Goal: Find specific page/section: Find specific page/section

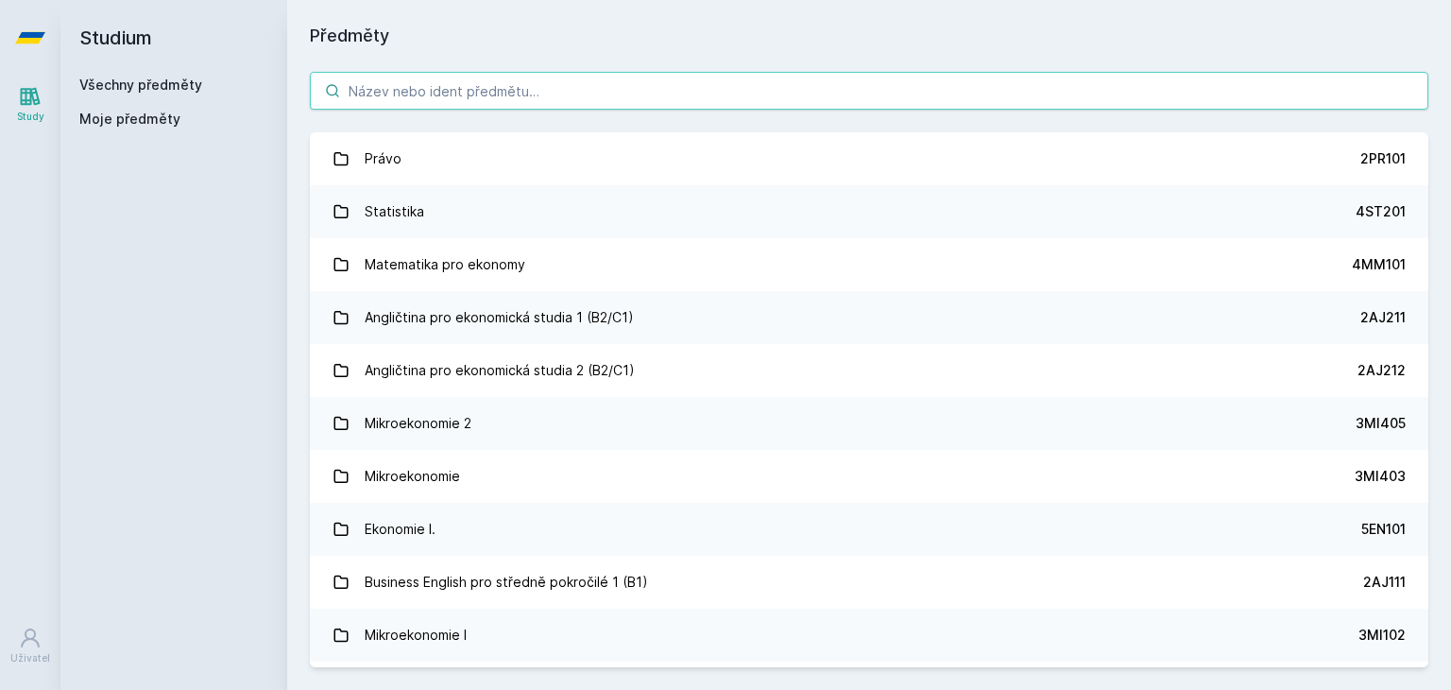
click at [463, 101] on input "search" at bounding box center [869, 91] width 1119 height 38
paste input "5PR301"
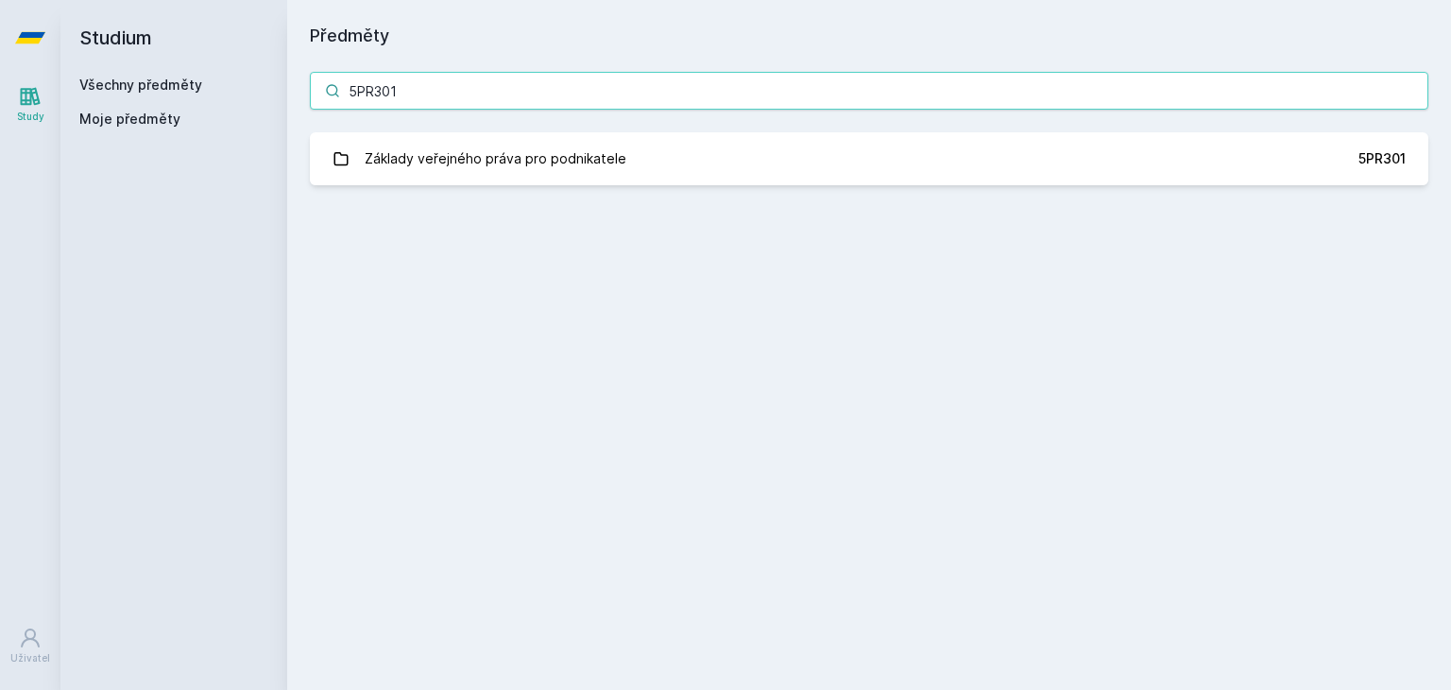
type input "5PR301"
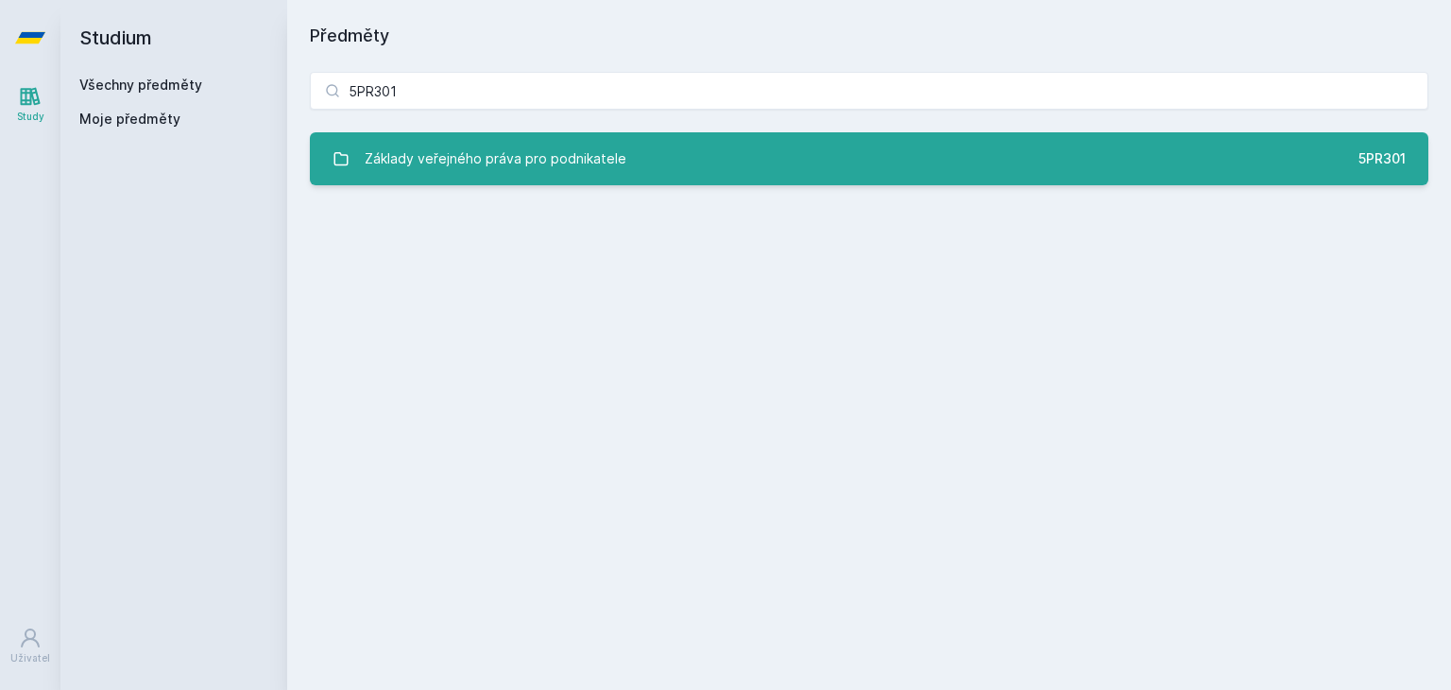
click at [500, 149] on div "Základy veřejného práva pro podnikatele" at bounding box center [496, 159] width 262 height 38
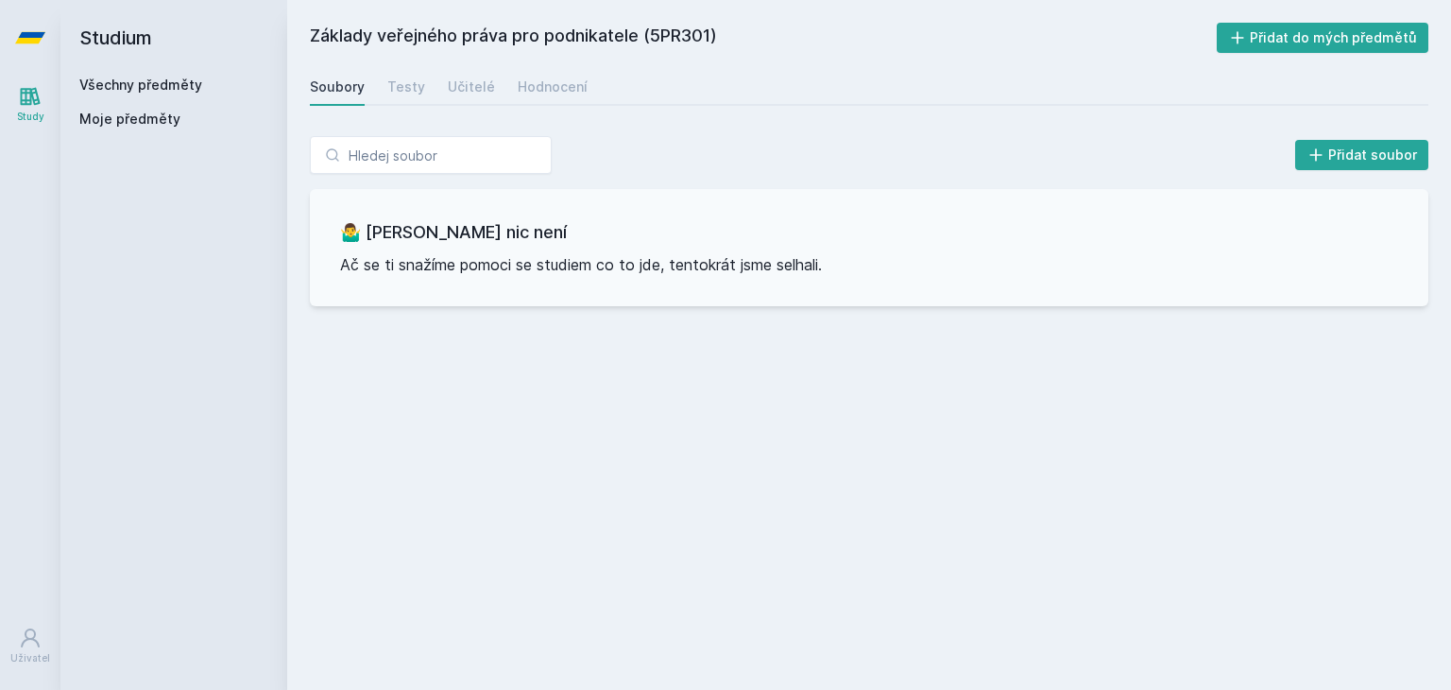
click at [333, 39] on h2 "Základy veřejného práva pro podnikatele (5PR301)" at bounding box center [763, 38] width 907 height 30
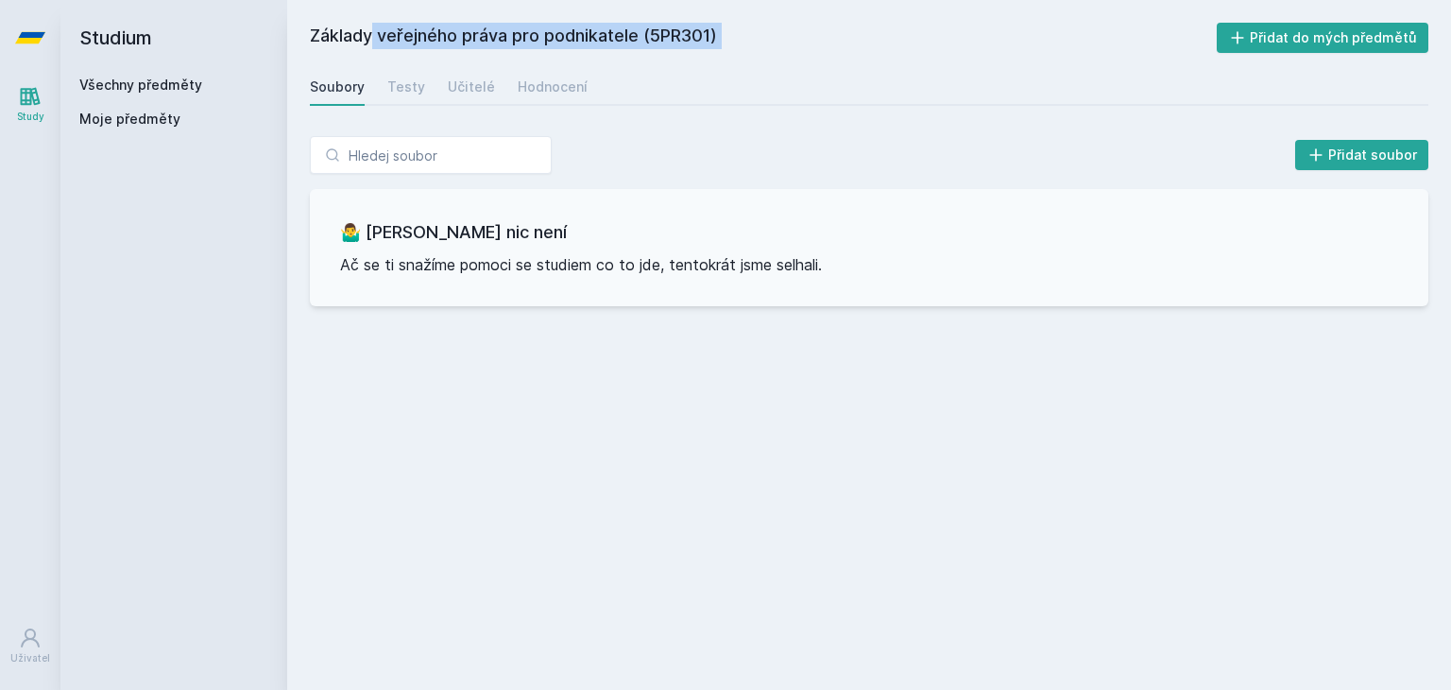
click at [333, 39] on h2 "Základy veřejného práva pro podnikatele (5PR301)" at bounding box center [763, 38] width 907 height 30
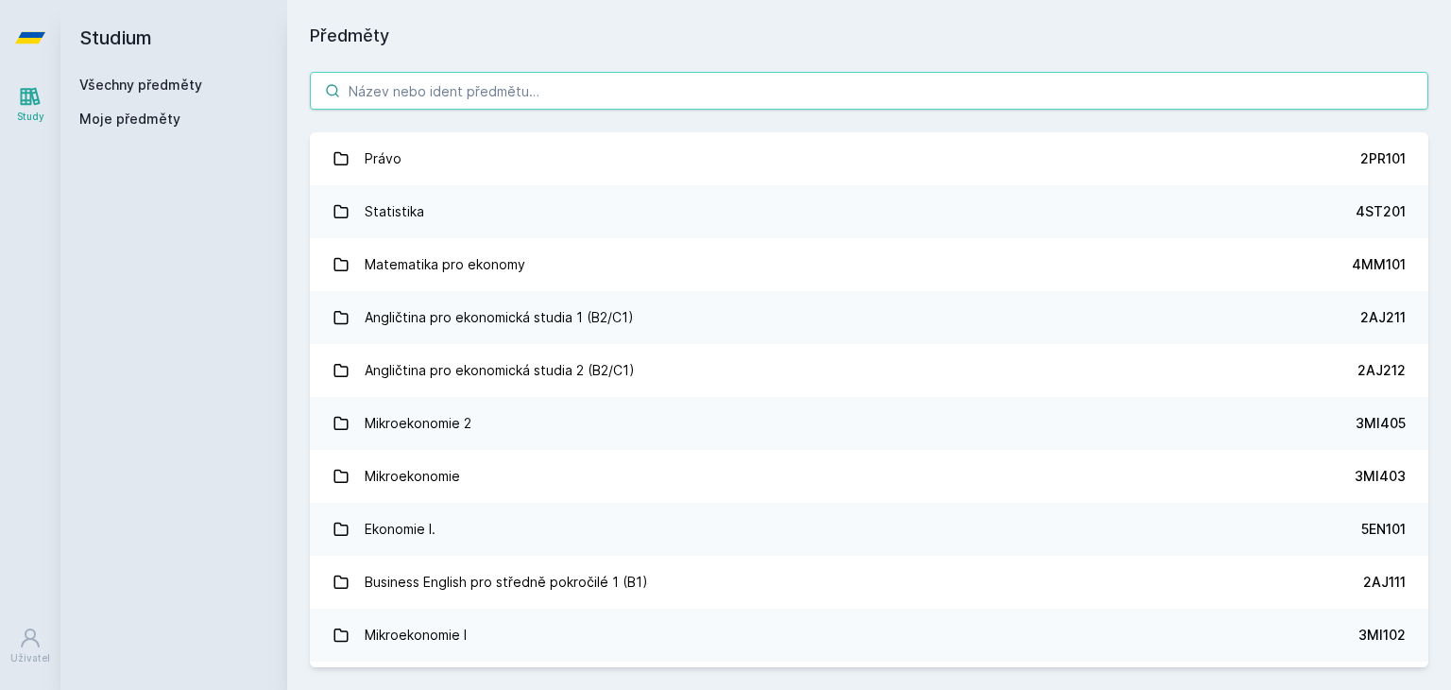
click at [733, 94] on input "search" at bounding box center [869, 91] width 1119 height 38
paste input "5PR301"
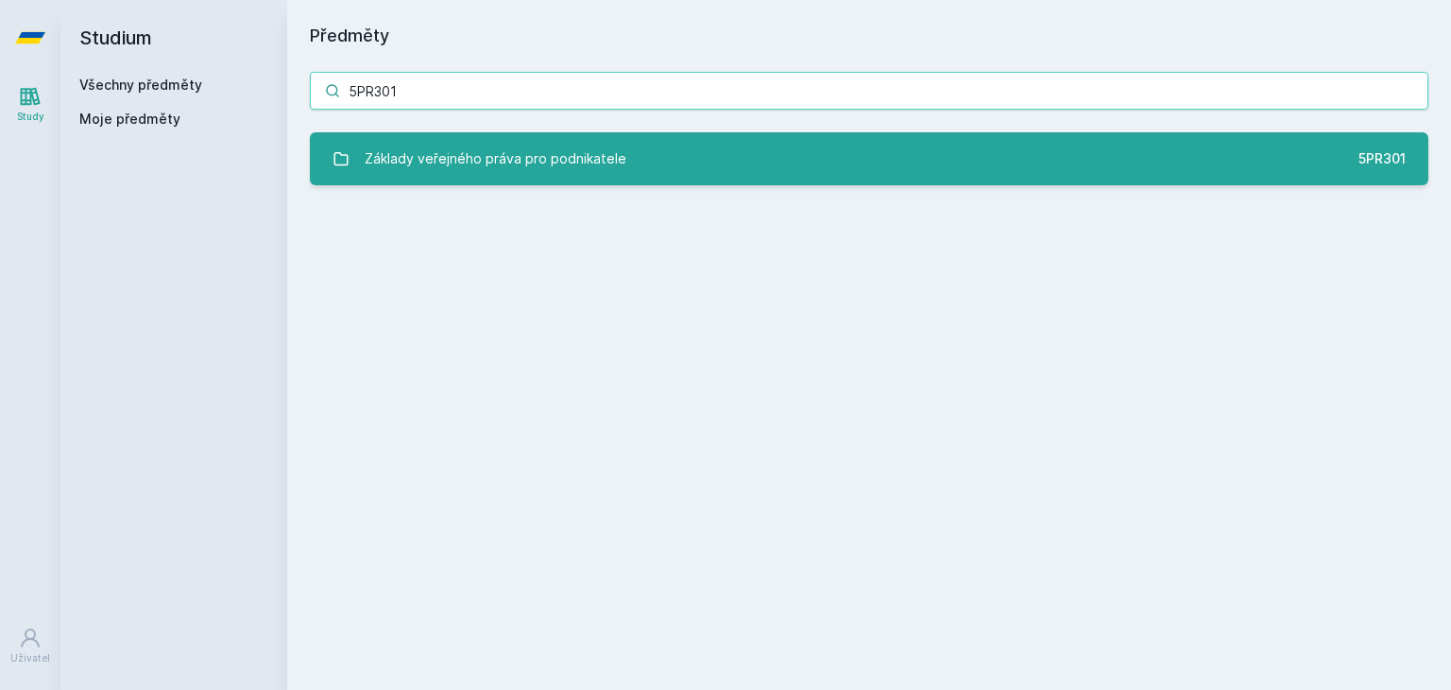
type input "5PR301"
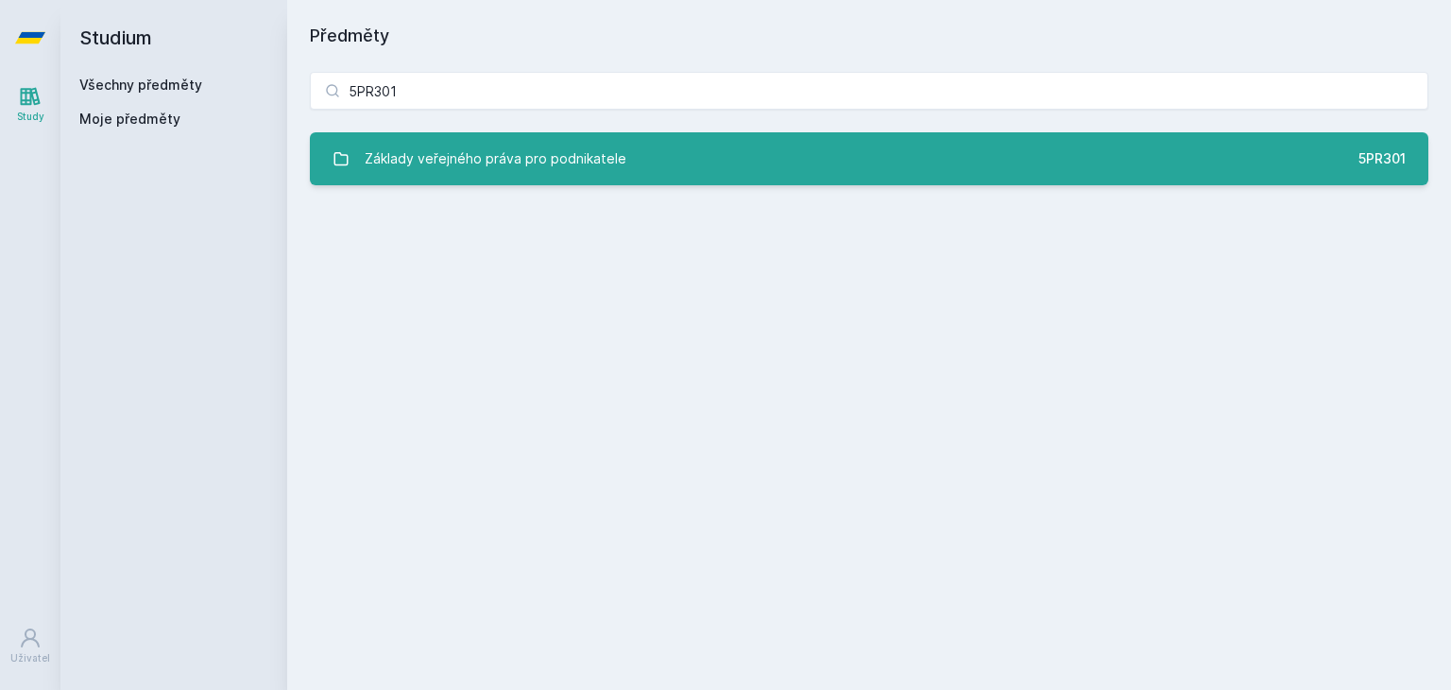
click at [734, 156] on link "Základy veřejného práva pro podnikatele 5PR301" at bounding box center [869, 158] width 1119 height 53
